Goal: Task Accomplishment & Management: Use online tool/utility

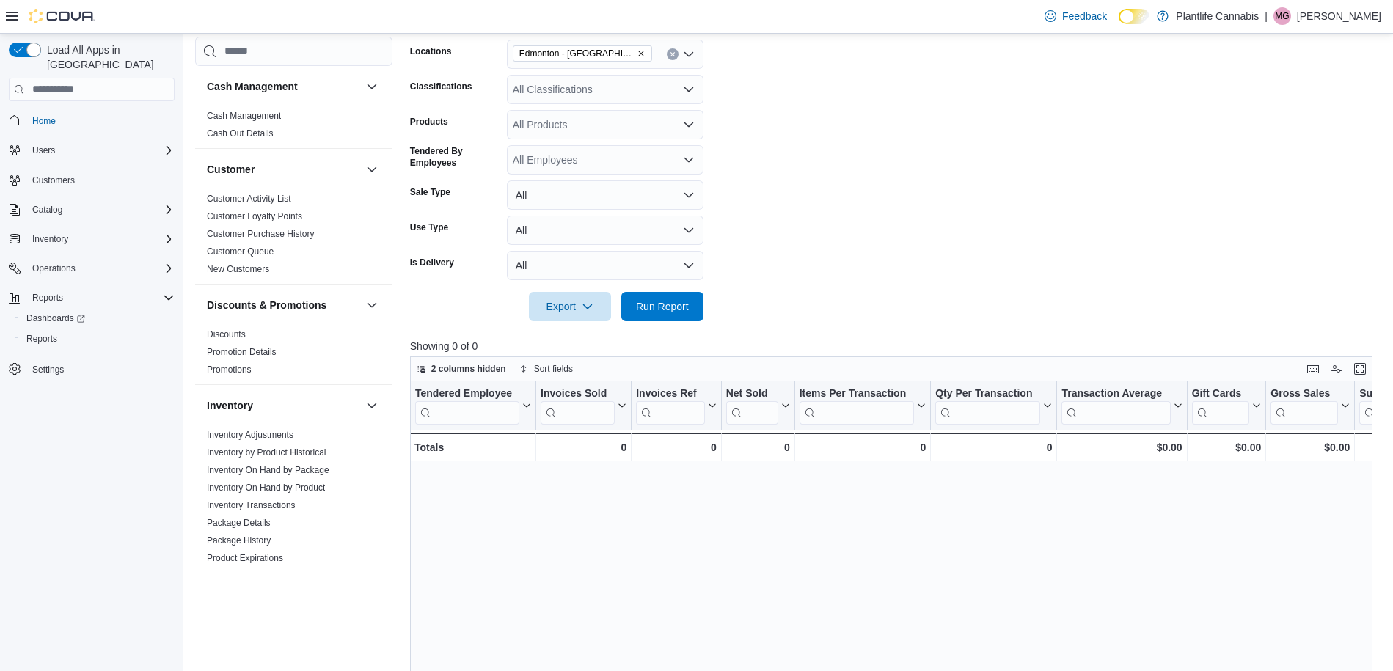
scroll to position [745, 0]
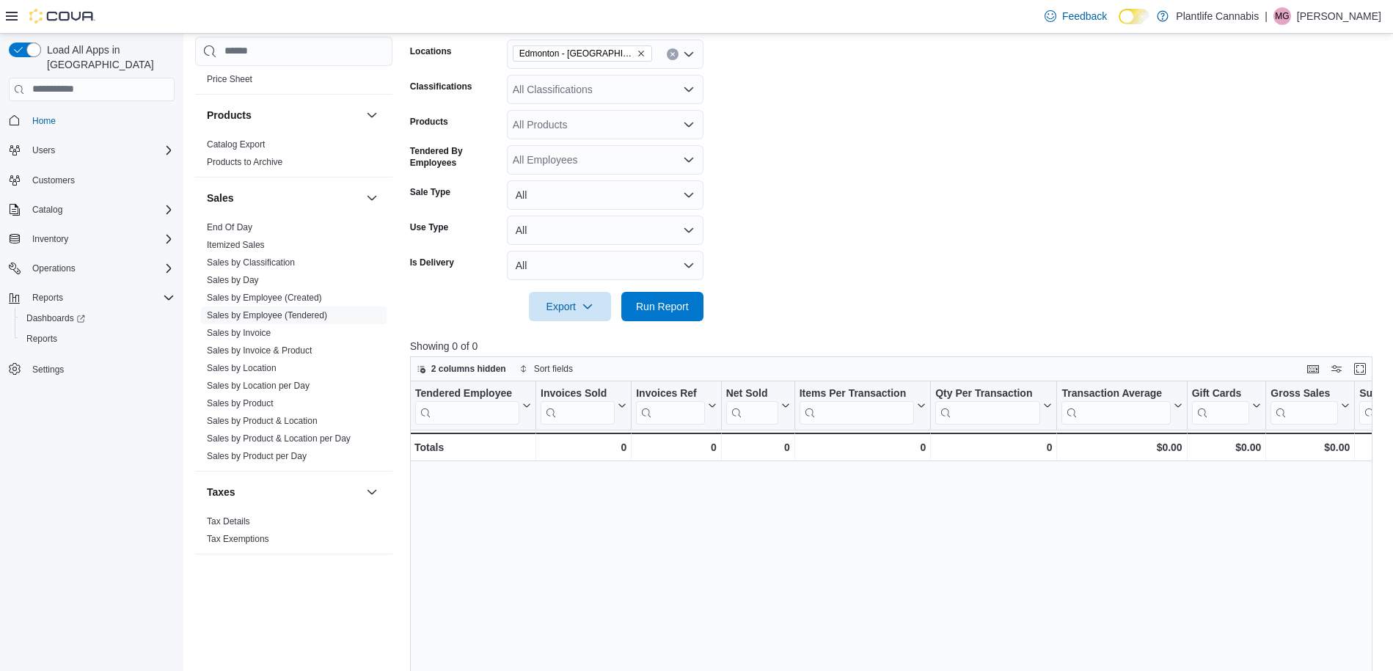
click at [667, 321] on div at bounding box center [896, 330] width 972 height 18
click at [673, 309] on span "Run Report" at bounding box center [662, 305] width 53 height 15
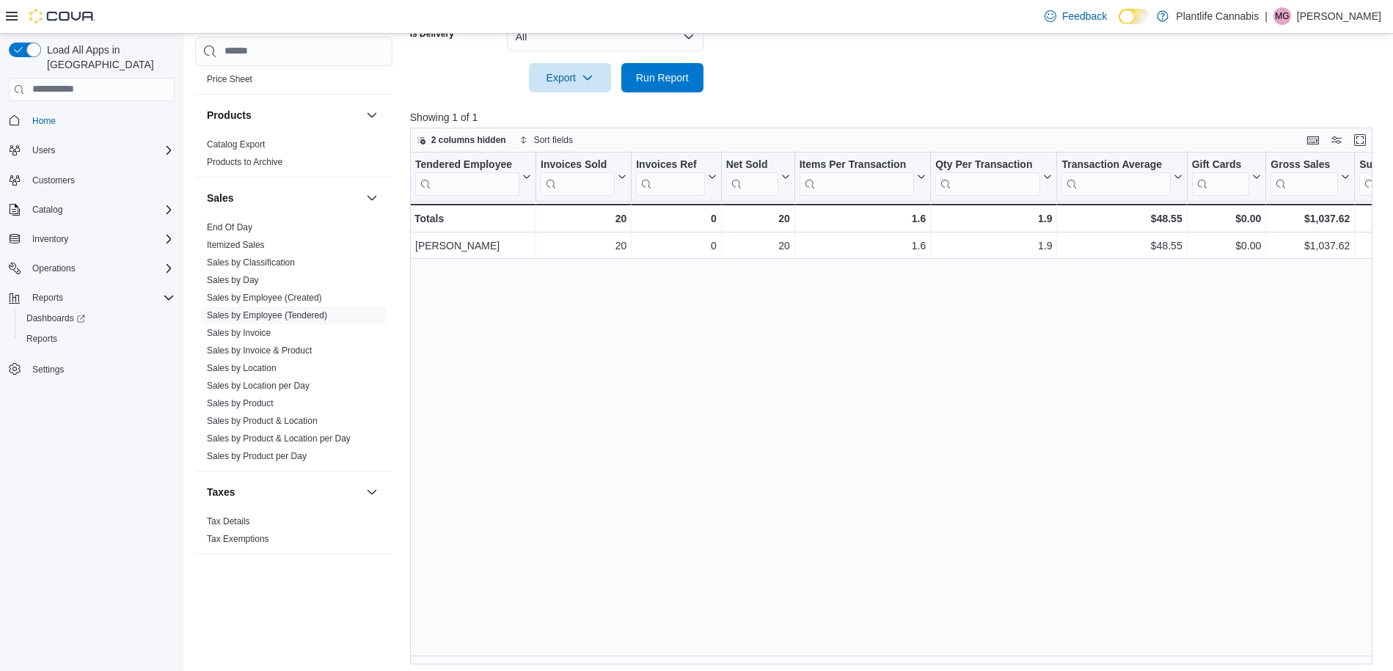
scroll to position [491, 0]
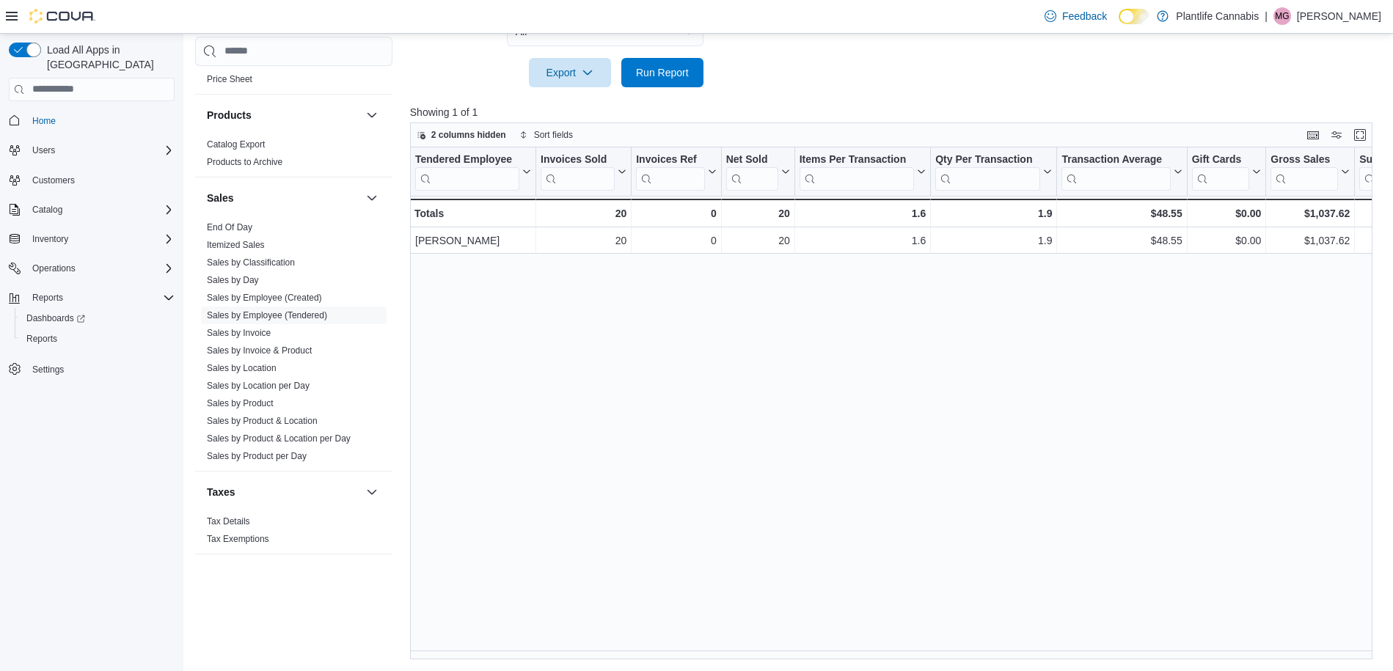
drag, startPoint x: 765, startPoint y: 659, endPoint x: 837, endPoint y: 657, distance: 71.9
click at [837, 657] on div "Reports Feedback Cash Management Cash Management Cash Out Details Customer Cust…" at bounding box center [788, 107] width 1211 height 1128
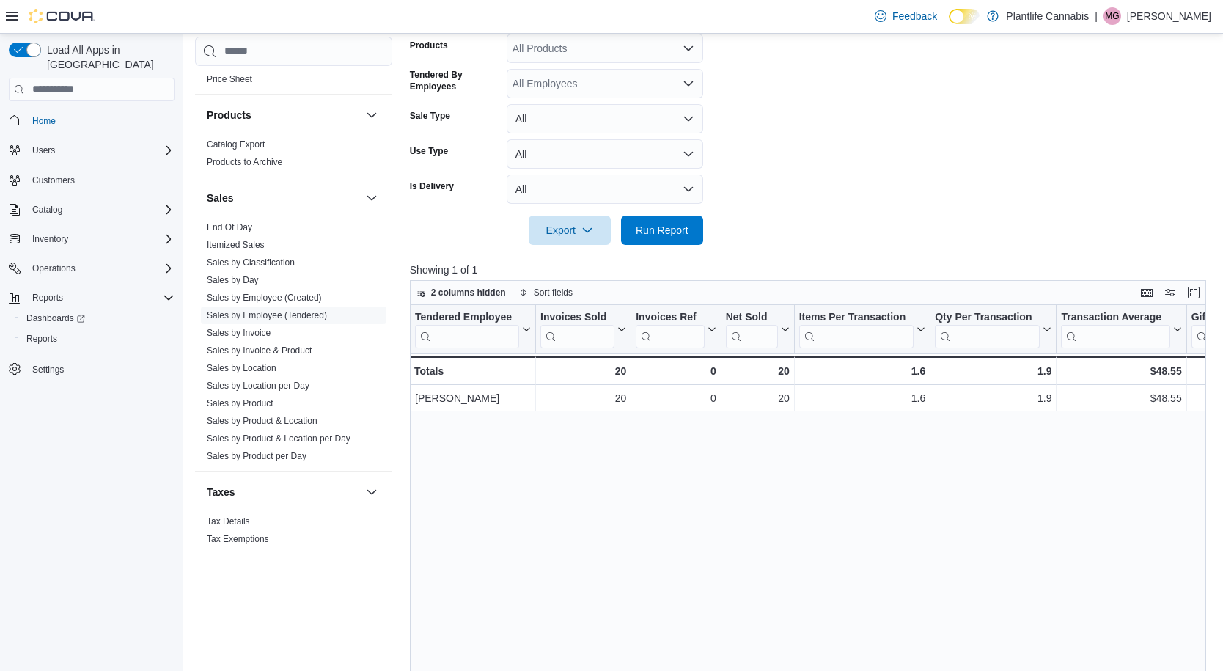
scroll to position [0, 0]
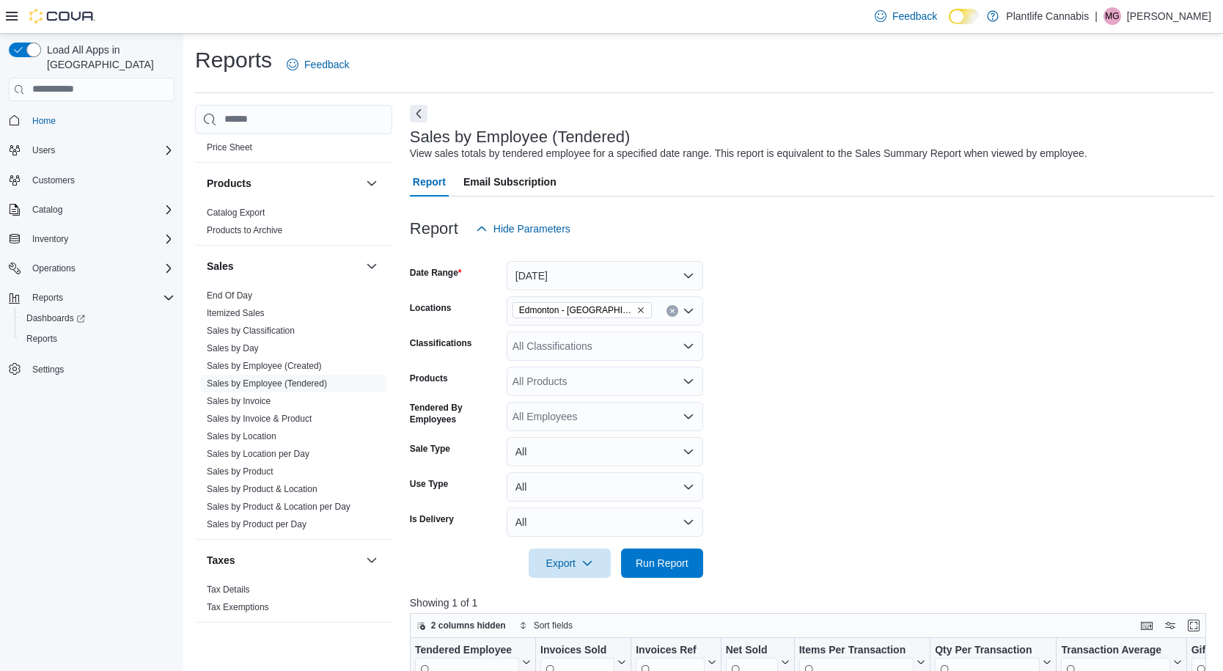
click at [602, 346] on div "All Classifications" at bounding box center [605, 345] width 197 height 29
type input "***"
click at [599, 366] on span "Accessory Group" at bounding box center [577, 371] width 78 height 15
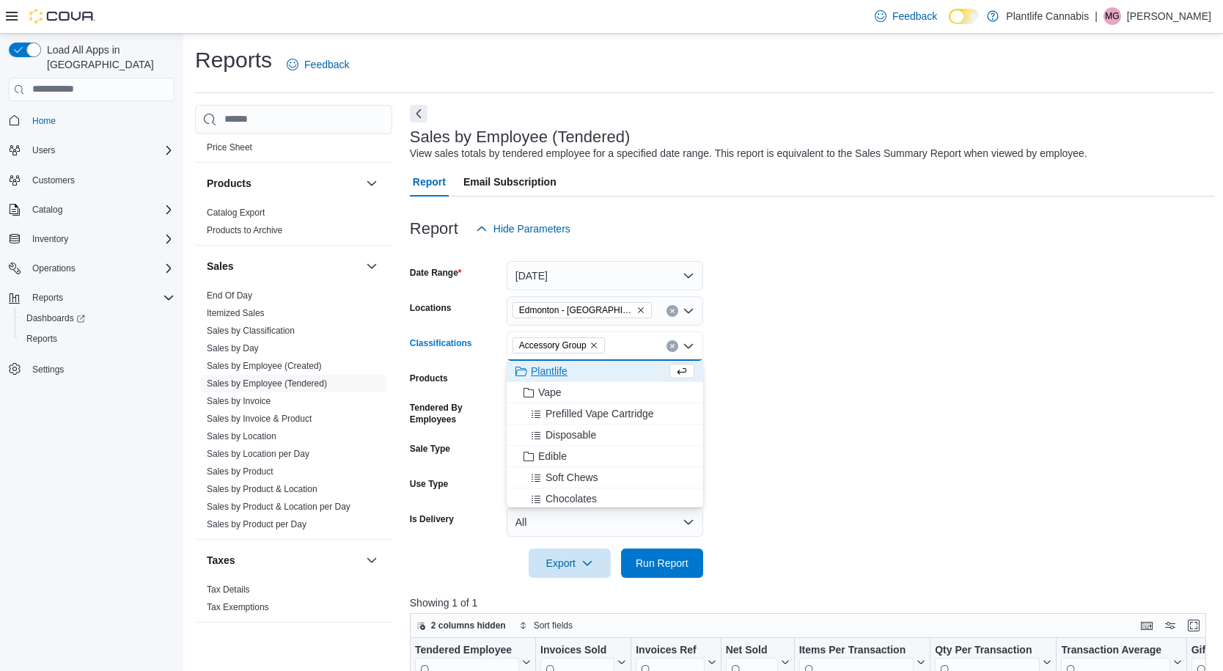
click at [813, 530] on form "Date Range [DATE] Locations [GEOGRAPHIC_DATA] - [GEOGRAPHIC_DATA] South Classif…" at bounding box center [812, 410] width 804 height 334
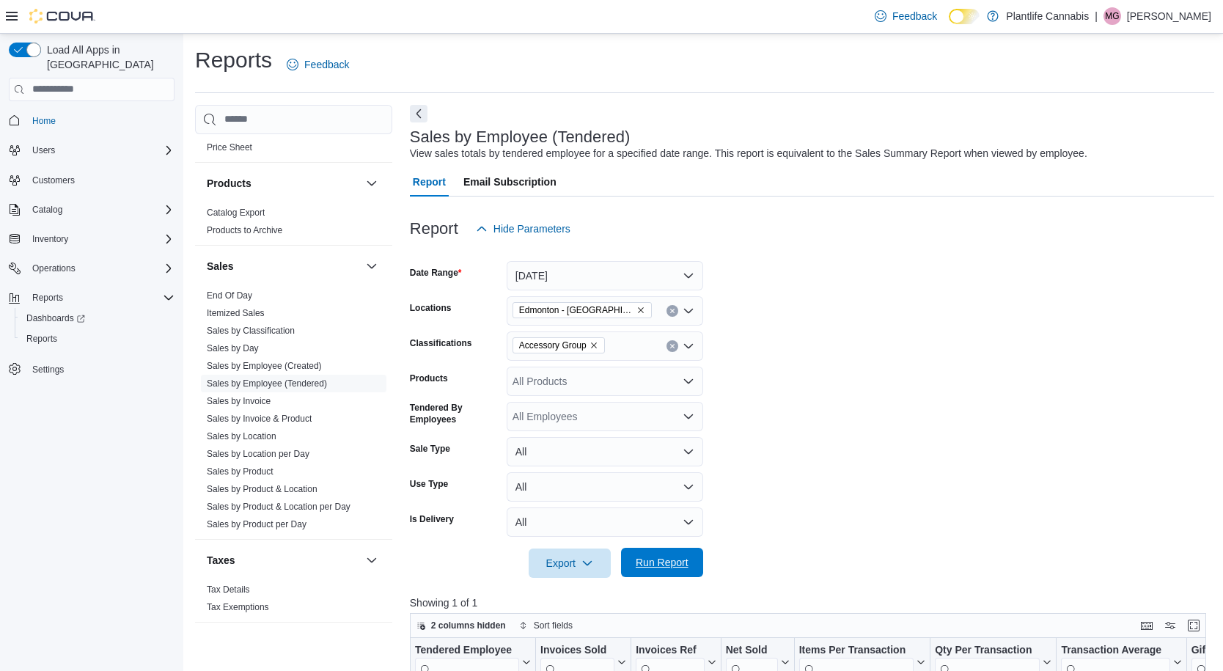
click at [700, 564] on button "Run Report" at bounding box center [662, 562] width 82 height 29
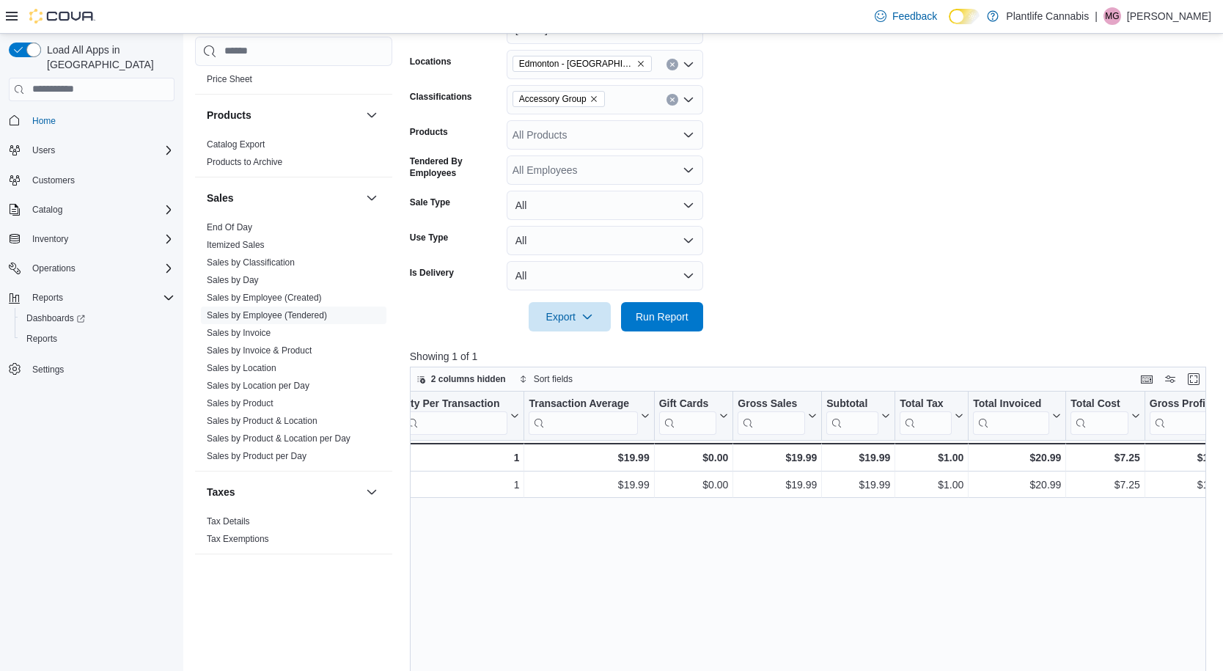
scroll to position [216, 0]
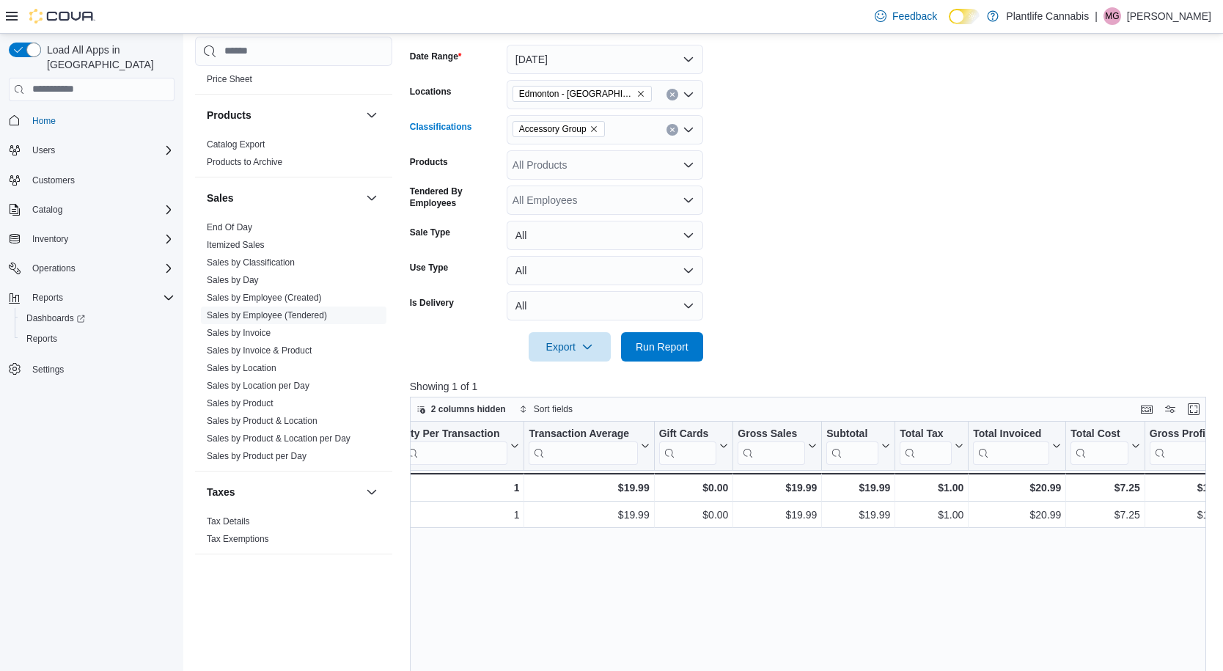
click at [597, 128] on icon "Remove Accessory Group from selection in this group" at bounding box center [594, 129] width 9 height 9
click at [674, 342] on span "Run Report" at bounding box center [662, 346] width 53 height 15
